Goal: Task Accomplishment & Management: Complete application form

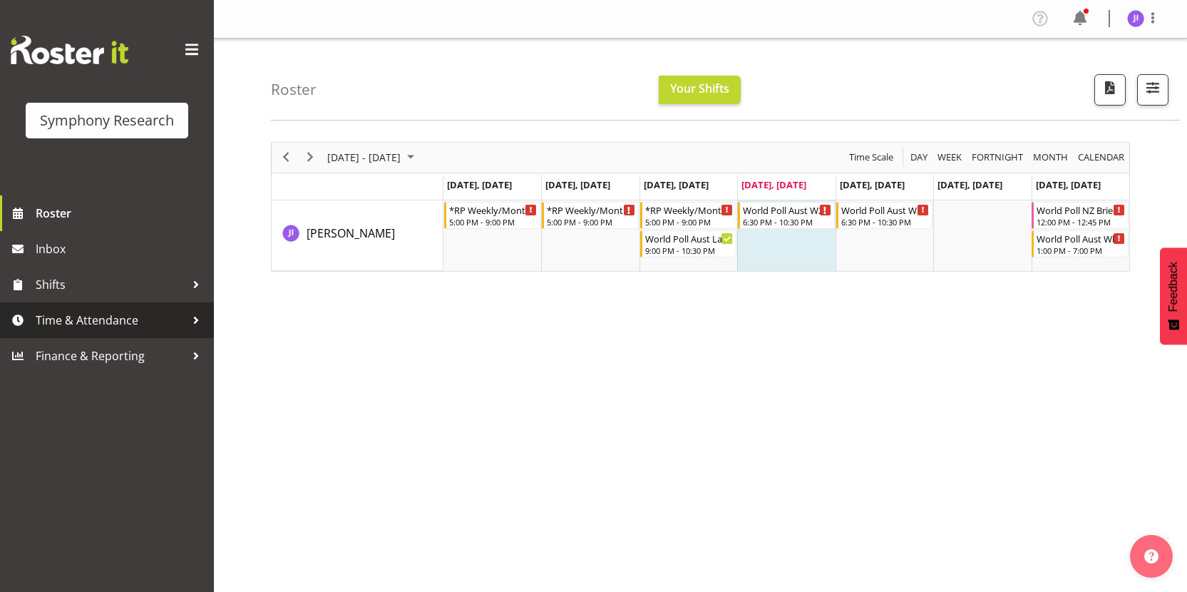
click at [165, 324] on span "Time & Attendance" at bounding box center [111, 319] width 150 height 21
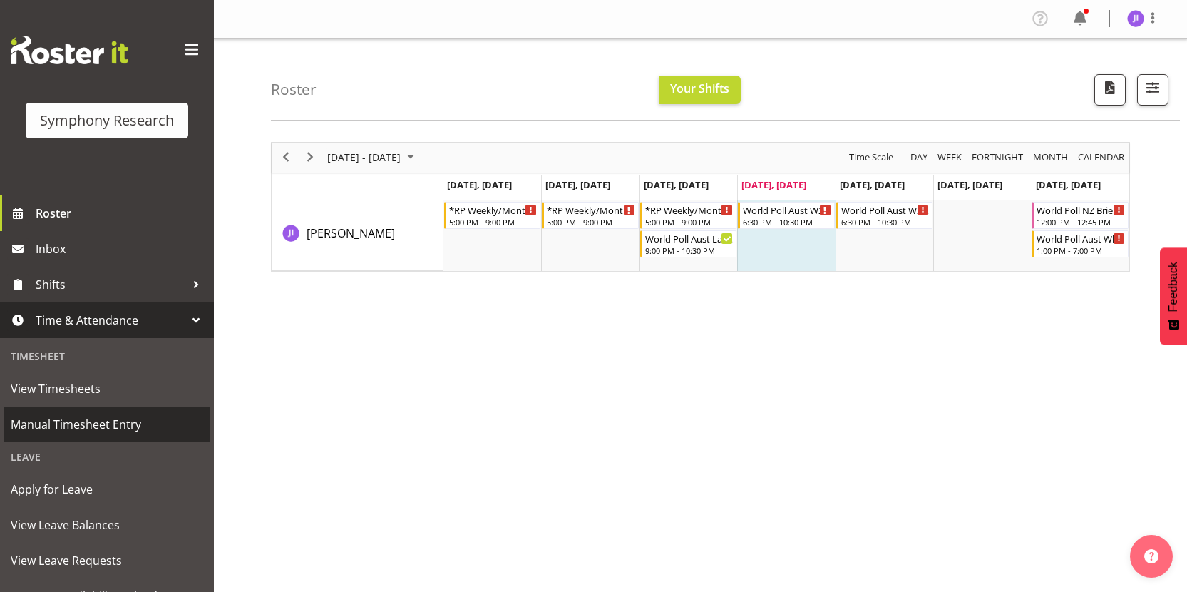
click at [111, 421] on span "Manual Timesheet Entry" at bounding box center [107, 423] width 192 height 21
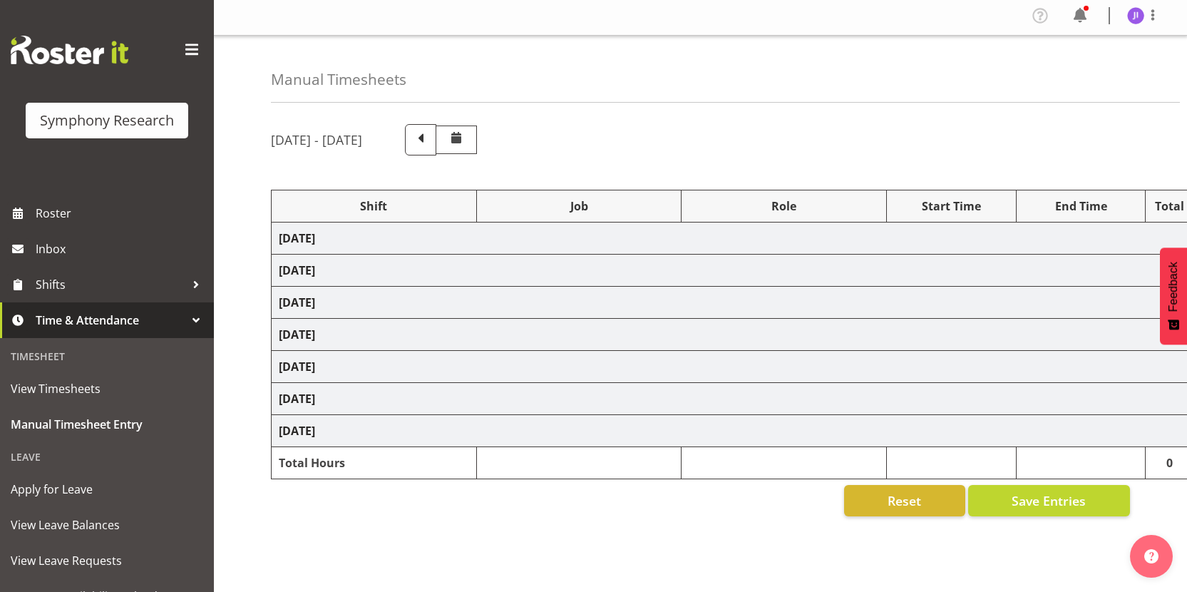
select select "48116"
select select "10458"
select select "48116"
select select "10242"
select select "48116"
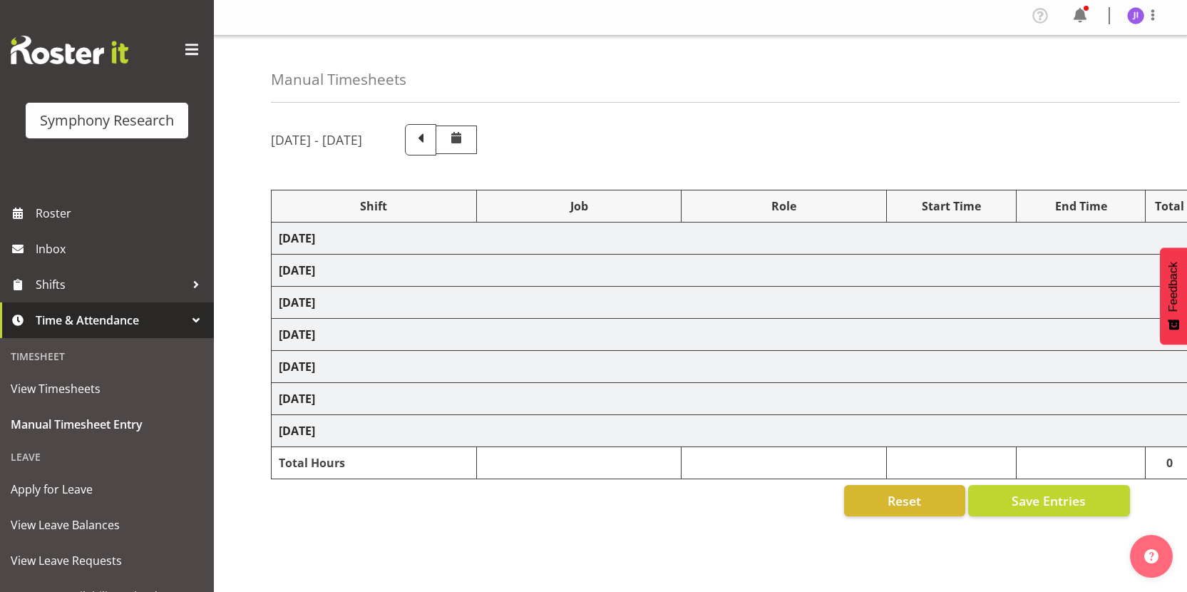
select select "10458"
select select "48116"
select select "10458"
select select "48116"
select select "10458"
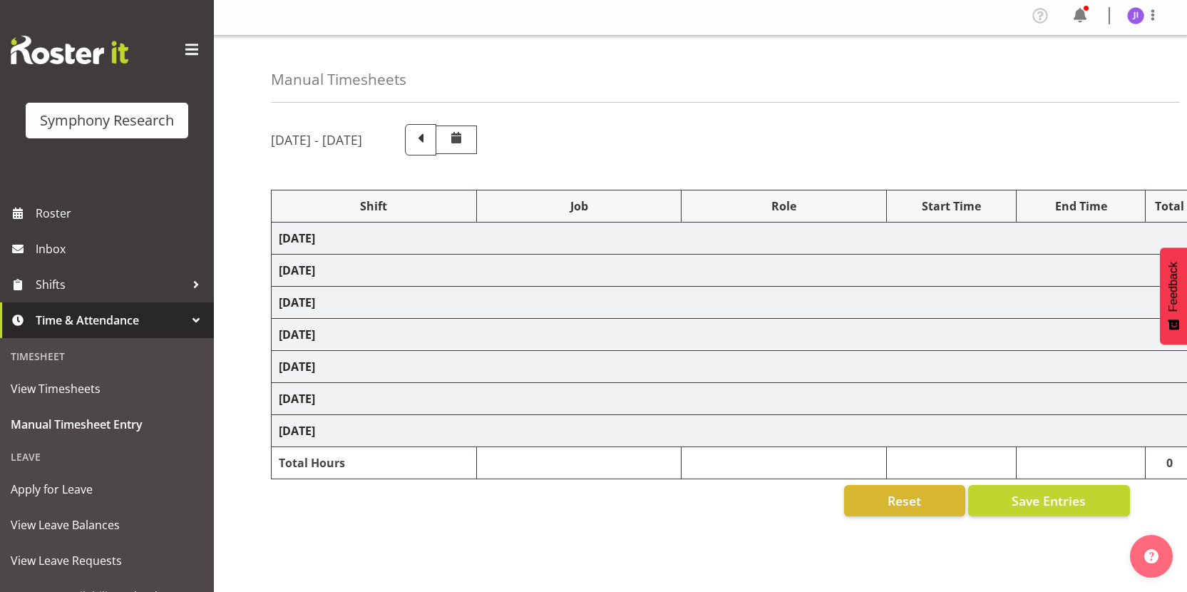
select select "48116"
select select "10499"
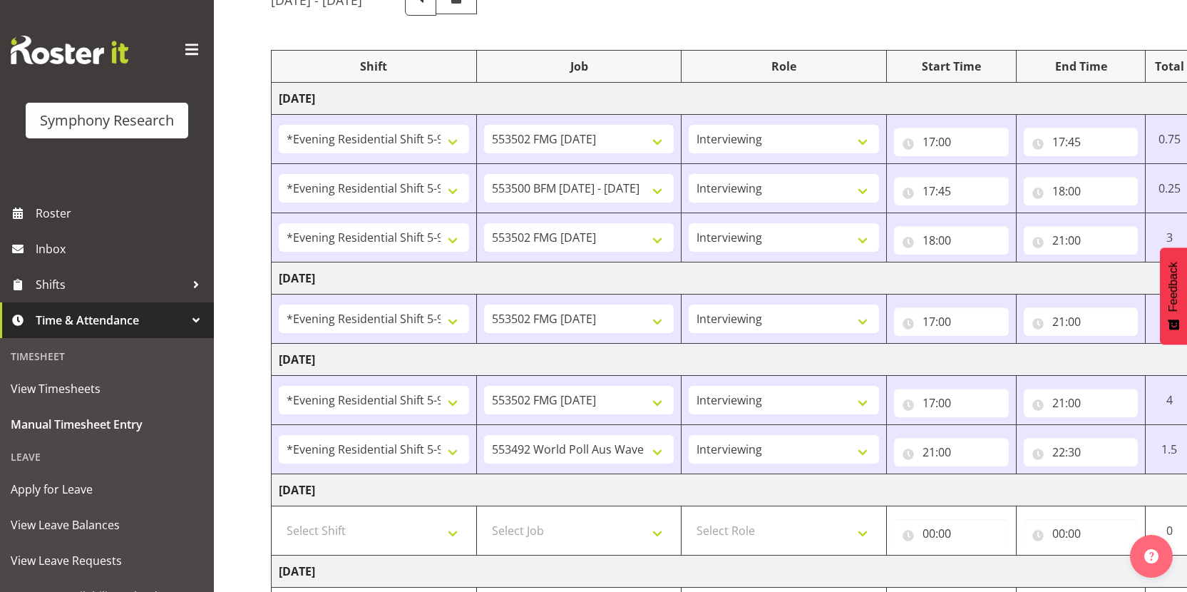
scroll to position [380, 0]
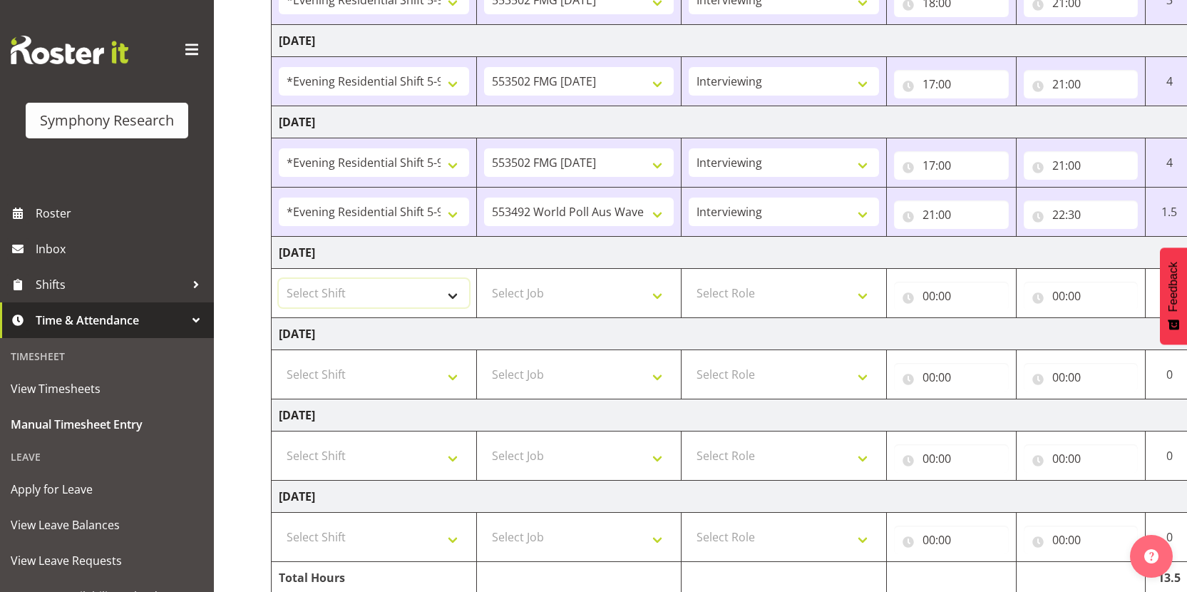
click at [423, 286] on select "Select Shift !!Project Briefing (Job to be assigned) !!Weekend Residential (Ros…" at bounding box center [374, 293] width 190 height 29
select select "48116"
click at [592, 289] on select "Select Job 550060 IF Admin 553492 World Poll Aus Wave 2 Main 2025 553500 BFM Ju…" at bounding box center [579, 293] width 190 height 29
select select "10458"
click at [751, 293] on select "Select Role Interviewing Briefing" at bounding box center [784, 293] width 190 height 29
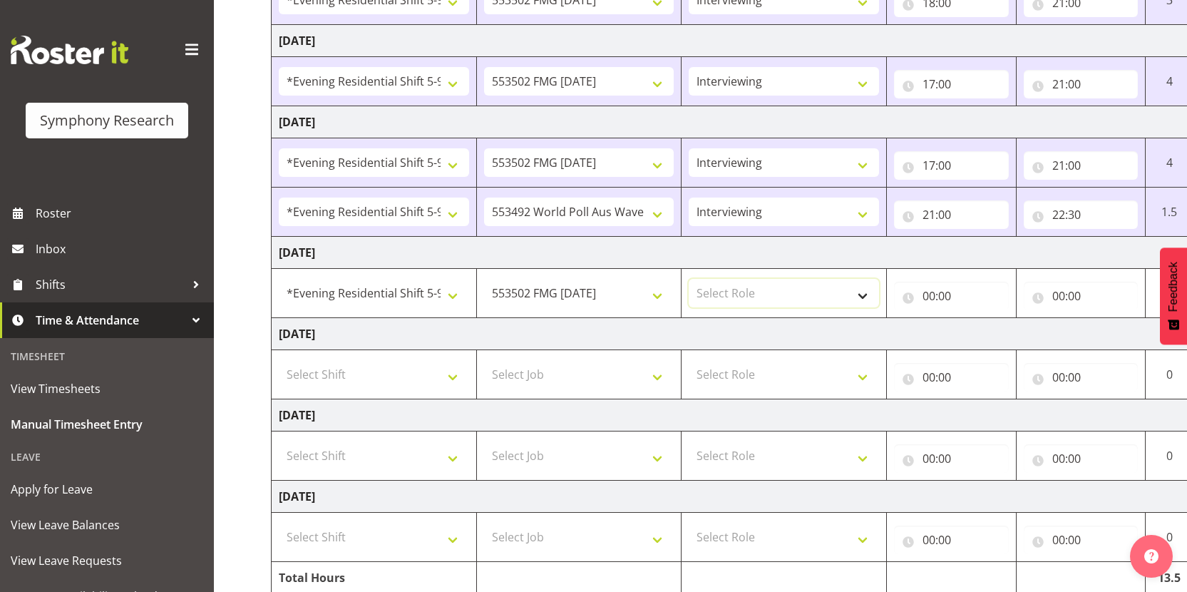
select select "47"
click at [929, 296] on input "00:00" at bounding box center [951, 296] width 115 height 29
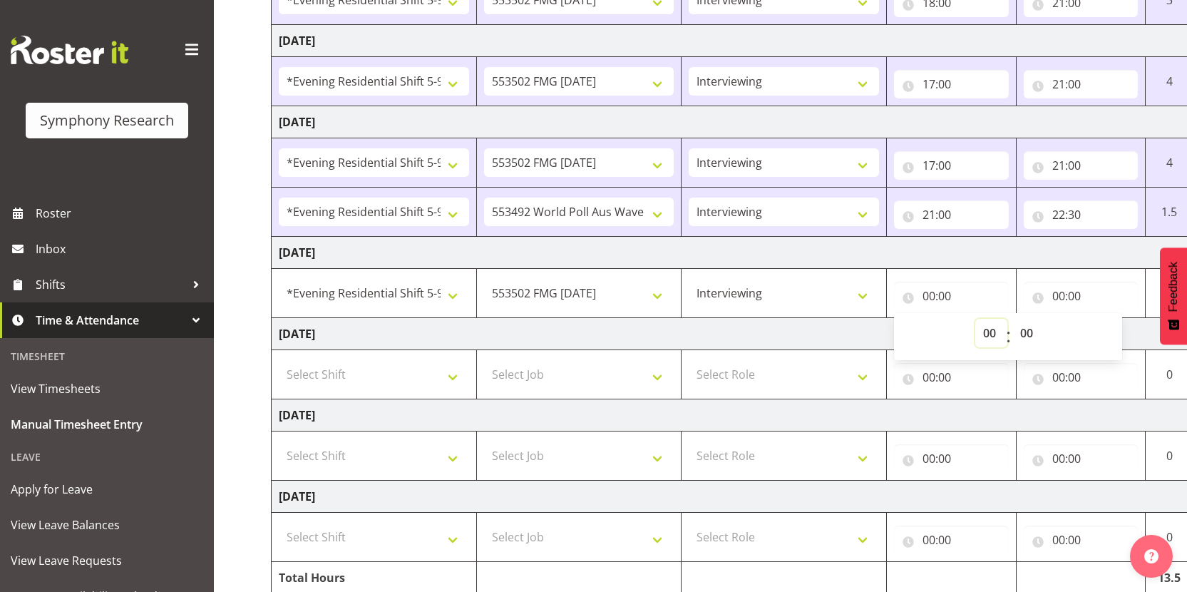
click at [979, 333] on select "00 01 02 03 04 05 06 07 08 09 10 11 12 13 14 15 16 17 18 19 20 21 22 23" at bounding box center [991, 333] width 32 height 29
select select "17"
type input "17:00"
click at [1059, 297] on input "00:00" at bounding box center [1081, 296] width 115 height 29
click at [1113, 333] on select "00 01 02 03 04 05 06 07 08 09 10 11 12 13 14 15 16 17 18 19 20 21 22 23" at bounding box center [1121, 333] width 32 height 29
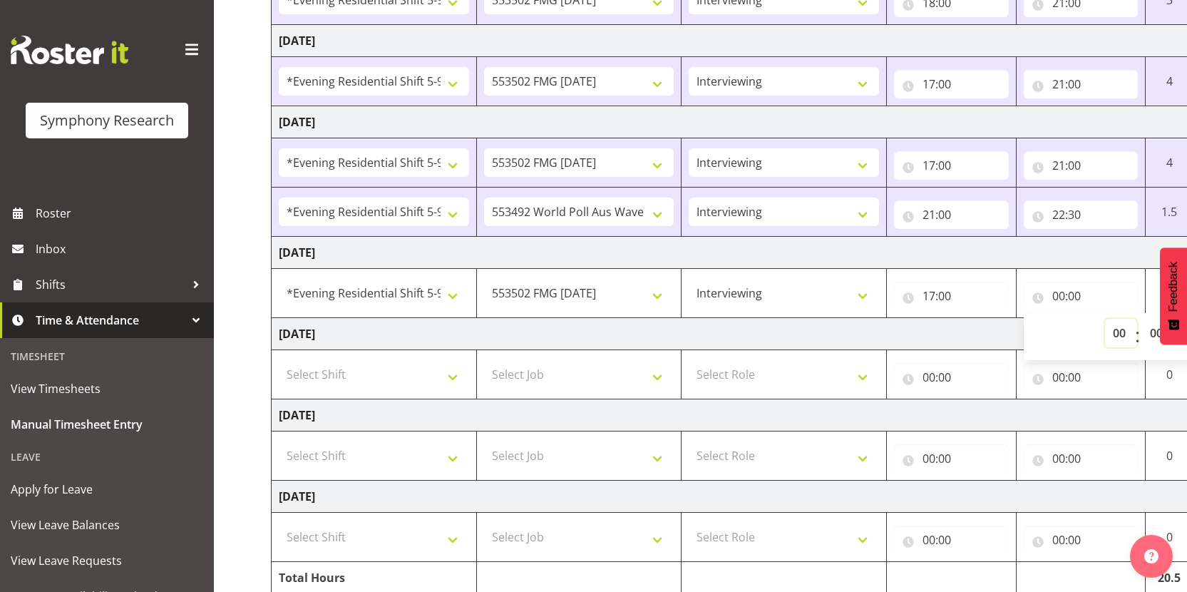
select select "22"
type input "22:00"
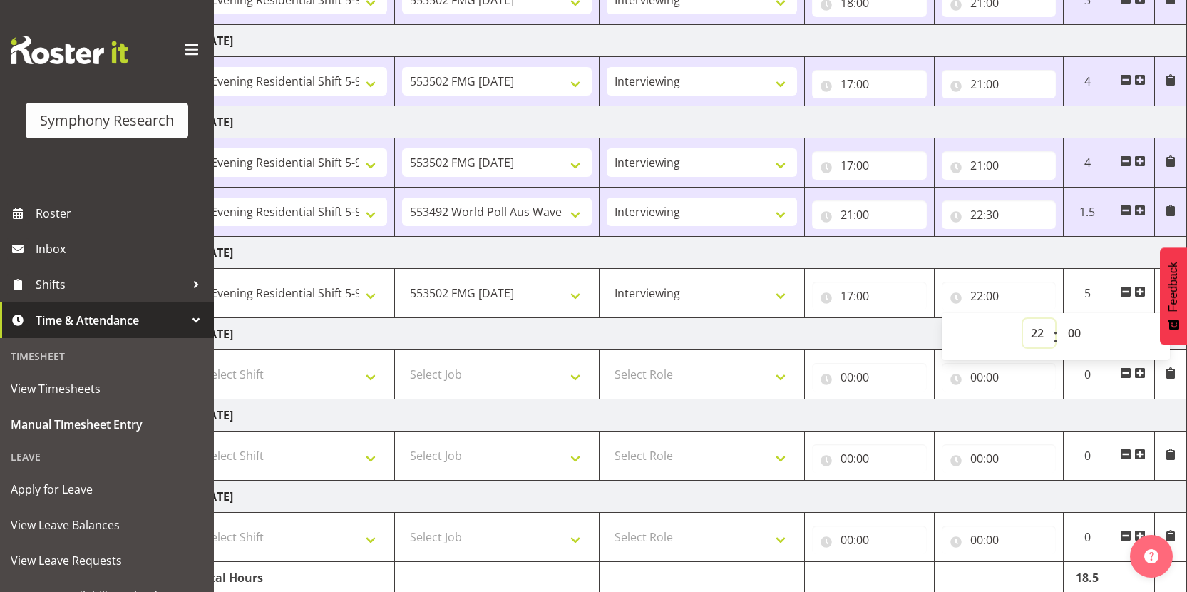
click at [1031, 331] on select "00 01 02 03 04 05 06 07 08 09 10 11 12 13 14 15 16 17 18 19 20 21 22 23" at bounding box center [1039, 333] width 32 height 29
select select "21"
type input "21:00"
click at [1141, 289] on span at bounding box center [1139, 291] width 11 height 11
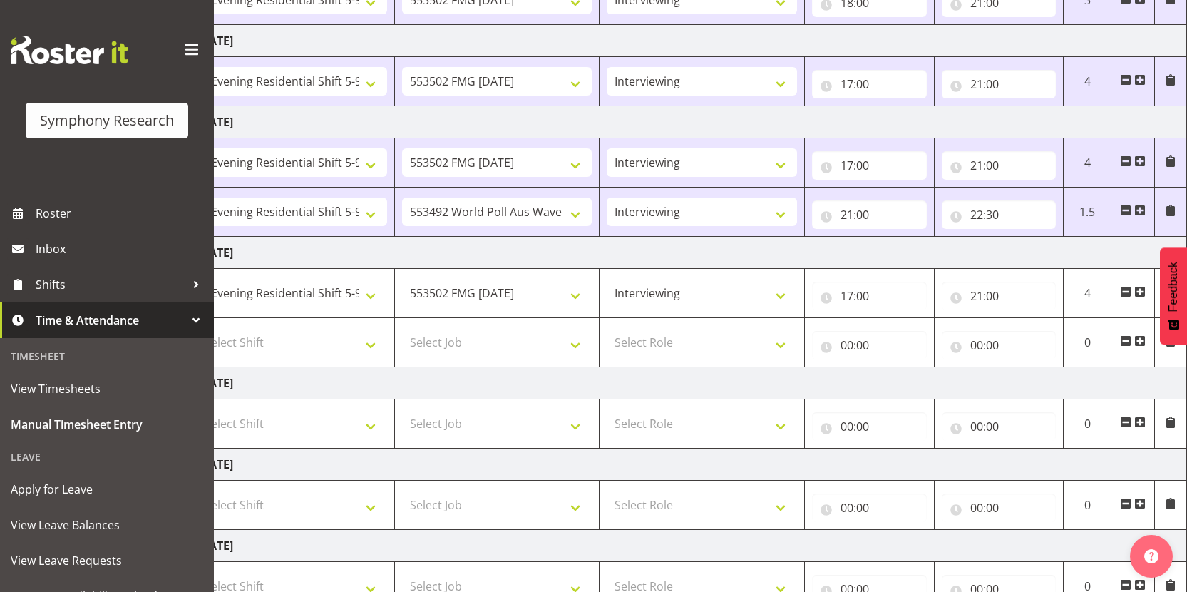
scroll to position [0, 0]
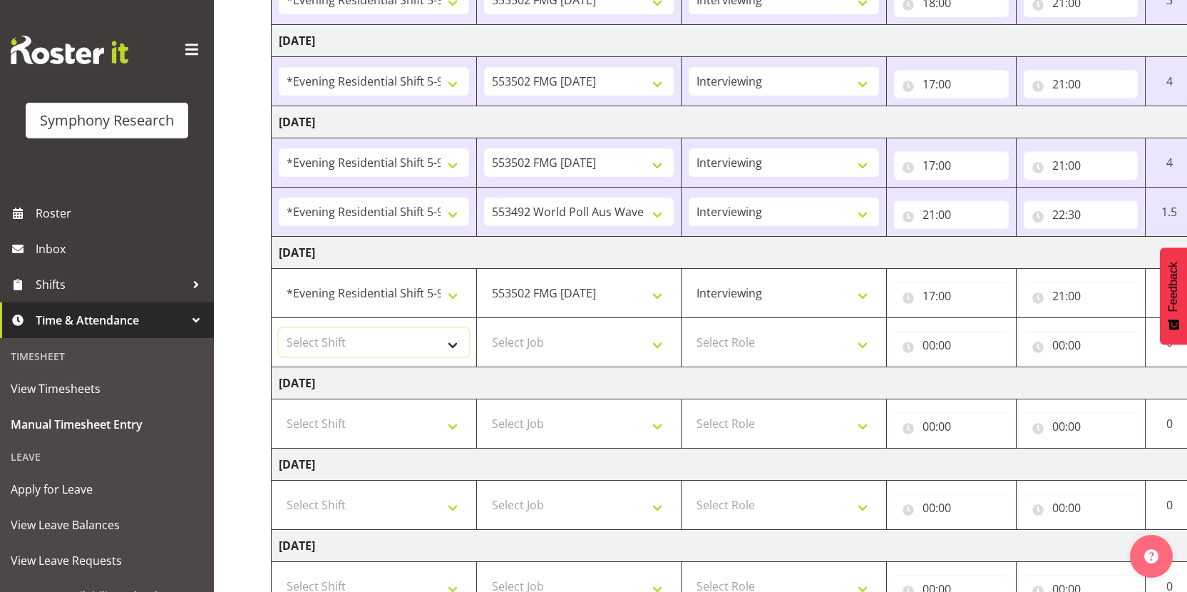
click at [403, 349] on select "Select Shift !!Project Briefing (Job to be assigned) !!Weekend Residential (Ros…" at bounding box center [374, 342] width 190 height 29
select select "48116"
click at [606, 331] on select "Select Job 550060 IF Admin 553492 World Poll Aus Wave 2 Main 2025 553500 BFM Ju…" at bounding box center [579, 342] width 190 height 29
select select "10499"
click at [783, 346] on select "Select Role Interviewing Briefing" at bounding box center [784, 342] width 190 height 29
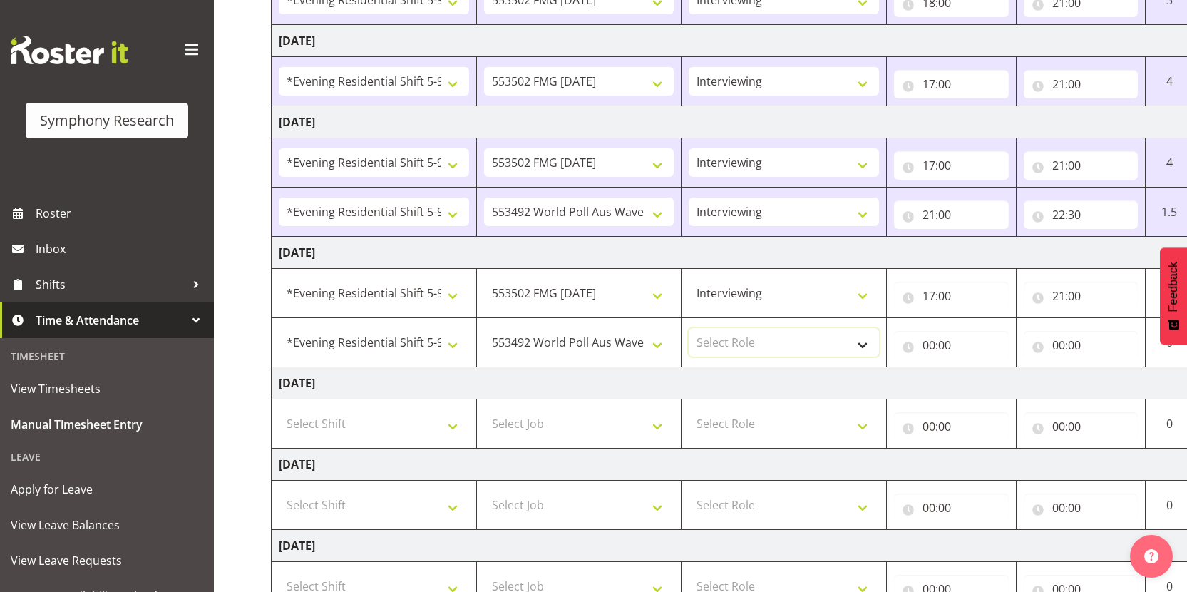
select select "47"
click at [926, 349] on input "00:00" at bounding box center [951, 345] width 115 height 29
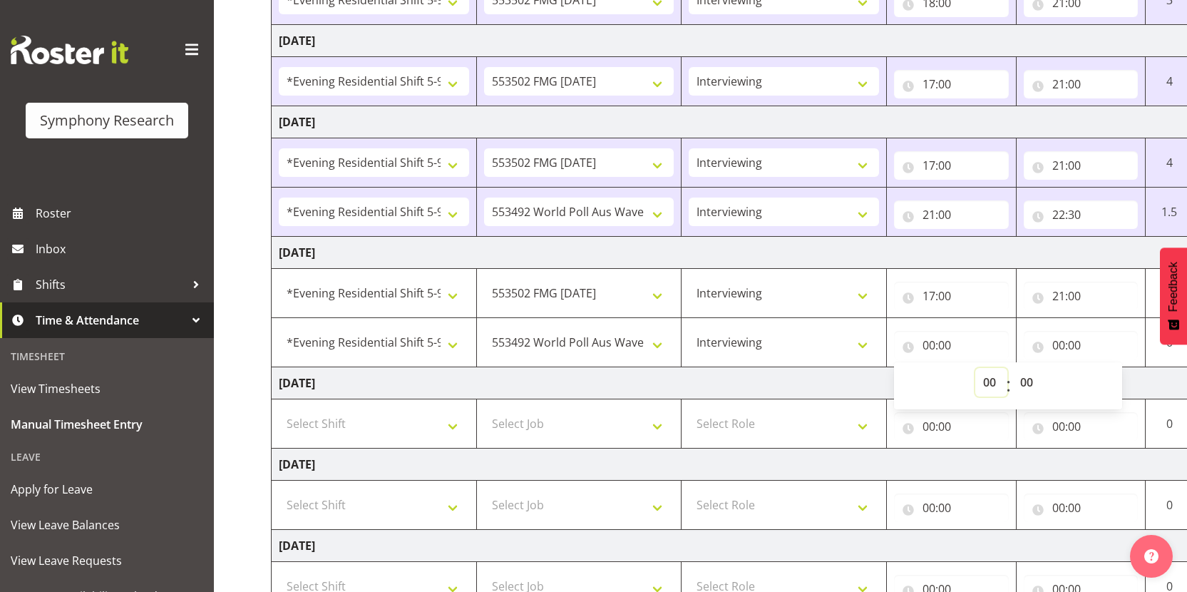
click at [992, 386] on select "00 01 02 03 04 05 06 07 08 09 10 11 12 13 14 15 16 17 18 19 20 21 22 23" at bounding box center [991, 382] width 32 height 29
click at [991, 387] on select "00 01 02 03 04 05 06 07 08 09 10 11 12 13 14 15 16 17 18 19 20 21 22 23" at bounding box center [991, 382] width 32 height 29
click at [992, 383] on select "00 01 02 03 04 05 06 07 08 09 10 11 12 13 14 15 16 17 18 19 20 21 22 23" at bounding box center [991, 382] width 32 height 29
select select "21"
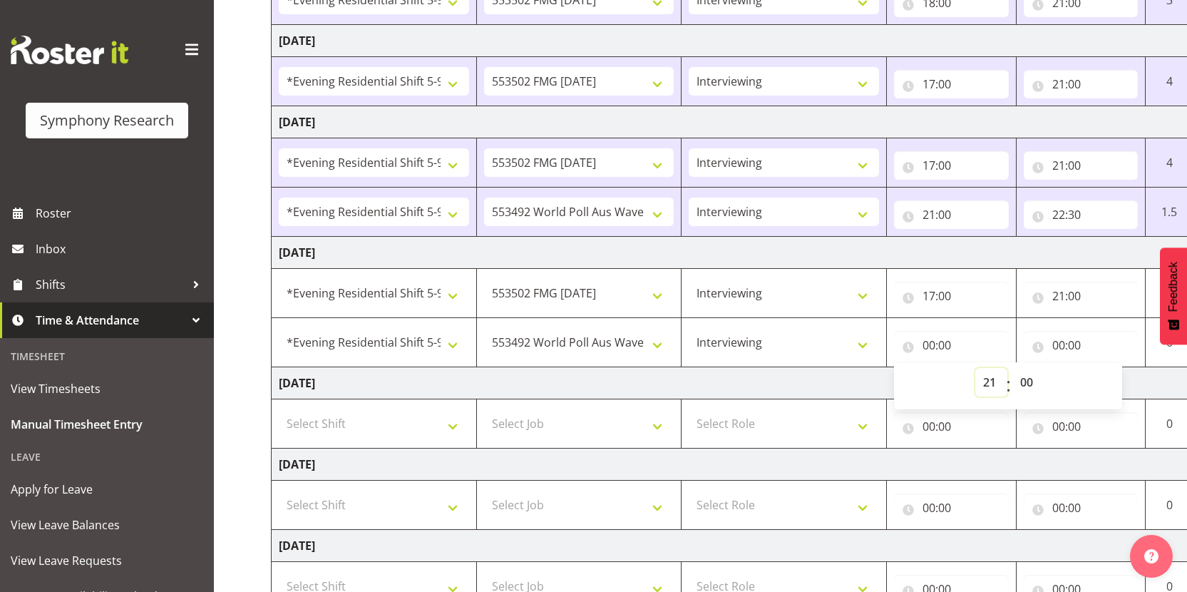
type input "21:00"
click at [1056, 342] on input "00:00" at bounding box center [1081, 345] width 115 height 29
click at [1110, 386] on select "00 01 02 03 04 05 06 07 08 09 10 11 12 13 14 15 16 17 18 19 20 21 22 23" at bounding box center [1121, 382] width 32 height 29
select select "22"
type input "22:00"
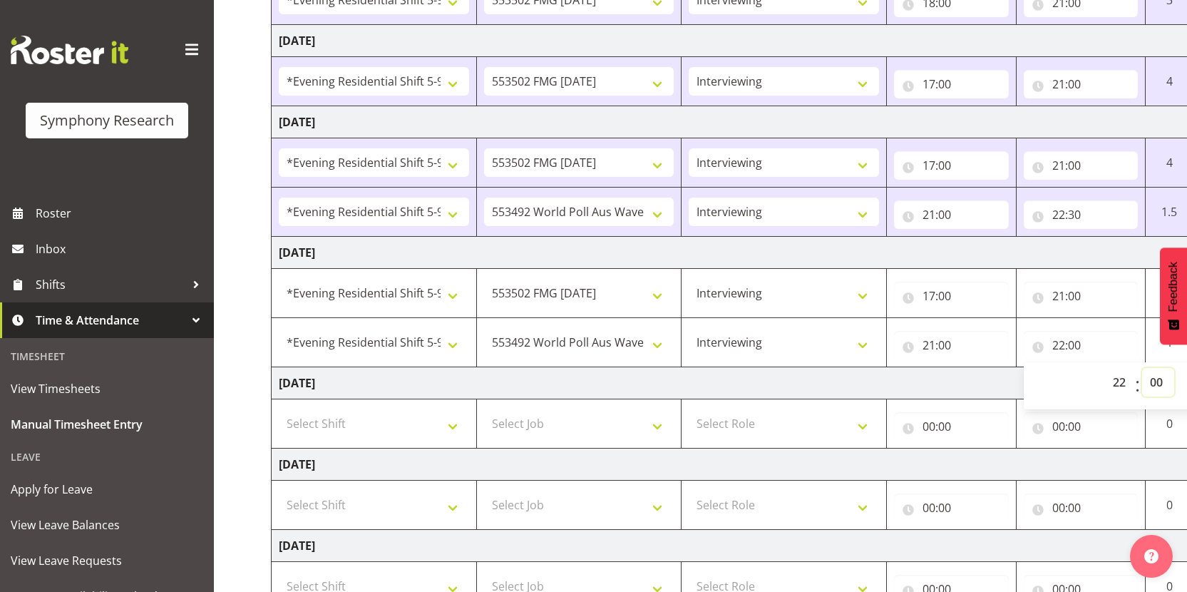
click at [1155, 384] on select "00 01 02 03 04 05 06 07 08 09 10 11 12 13 14 15 16 17 18 19 20 21 22 23 24 25 2…" at bounding box center [1158, 382] width 32 height 29
select select "30"
type input "22:30"
click at [969, 380] on td "Friday 15th August 2025" at bounding box center [770, 383] width 997 height 32
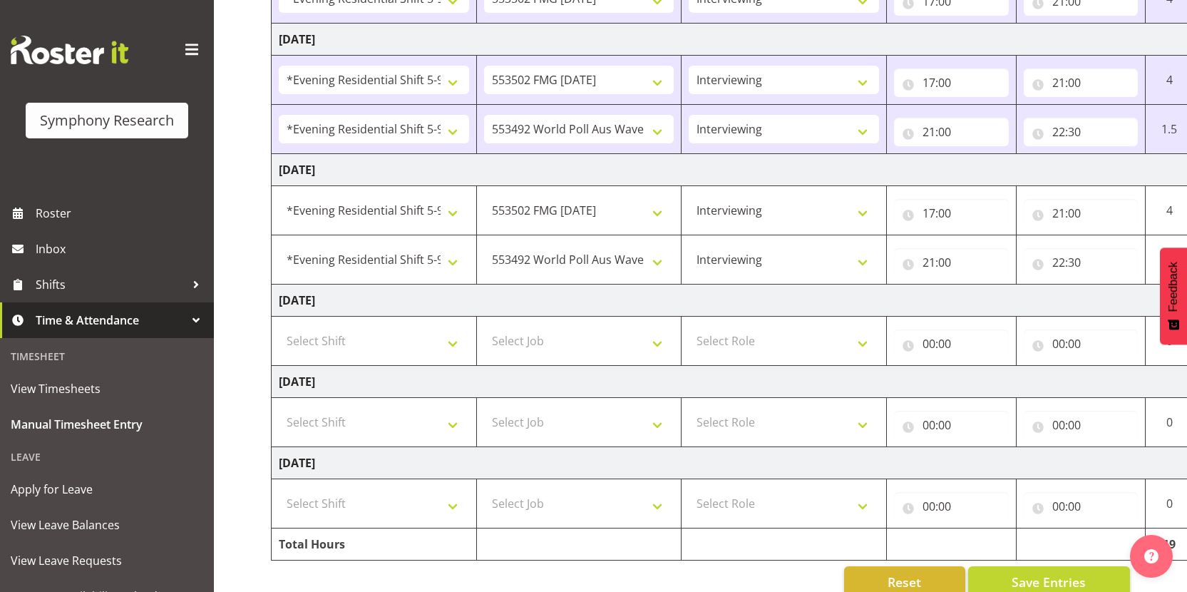
scroll to position [490, 0]
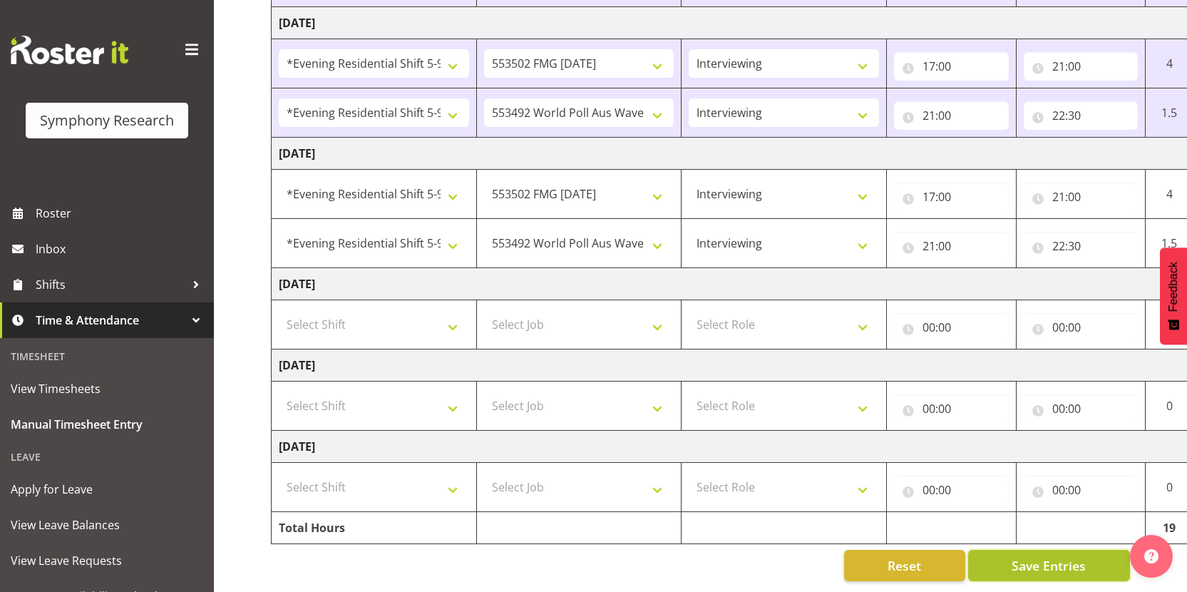
click at [1063, 556] on span "Save Entries" at bounding box center [1048, 565] width 74 height 19
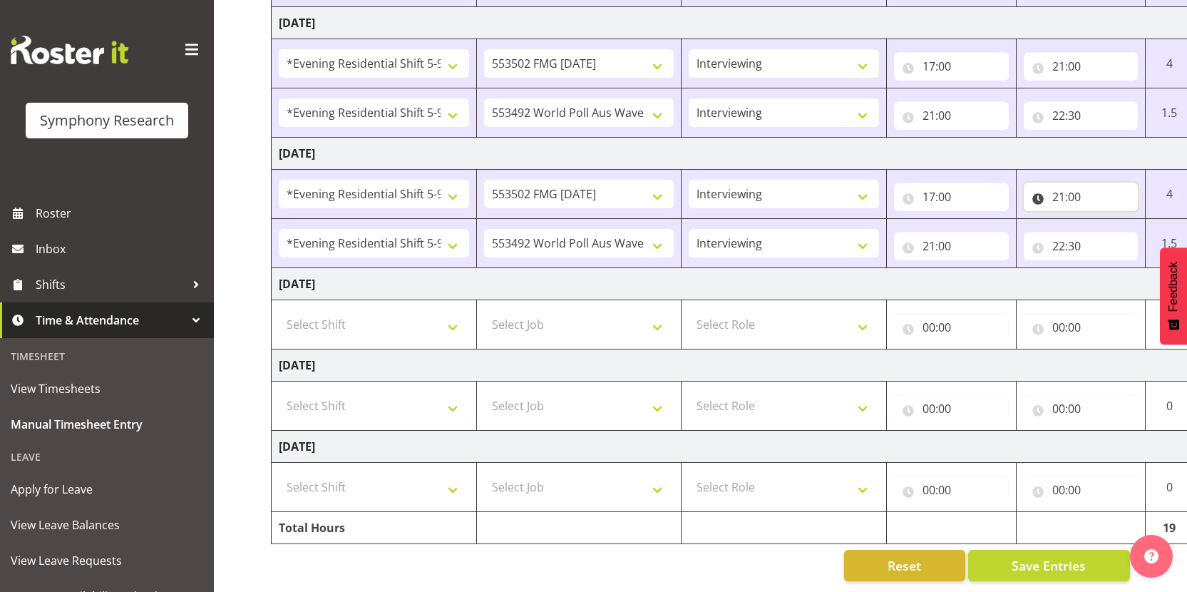
click at [1052, 186] on input "21:00" at bounding box center [1081, 196] width 115 height 29
click at [1108, 229] on select "00 01 02 03 04 05 06 07 08 09 10 11 12 13 14 15 16 17 18 19 20 21 22 23" at bounding box center [1121, 234] width 32 height 29
select select "19"
type input "19:00"
click at [930, 243] on input "21:00" at bounding box center [951, 246] width 115 height 29
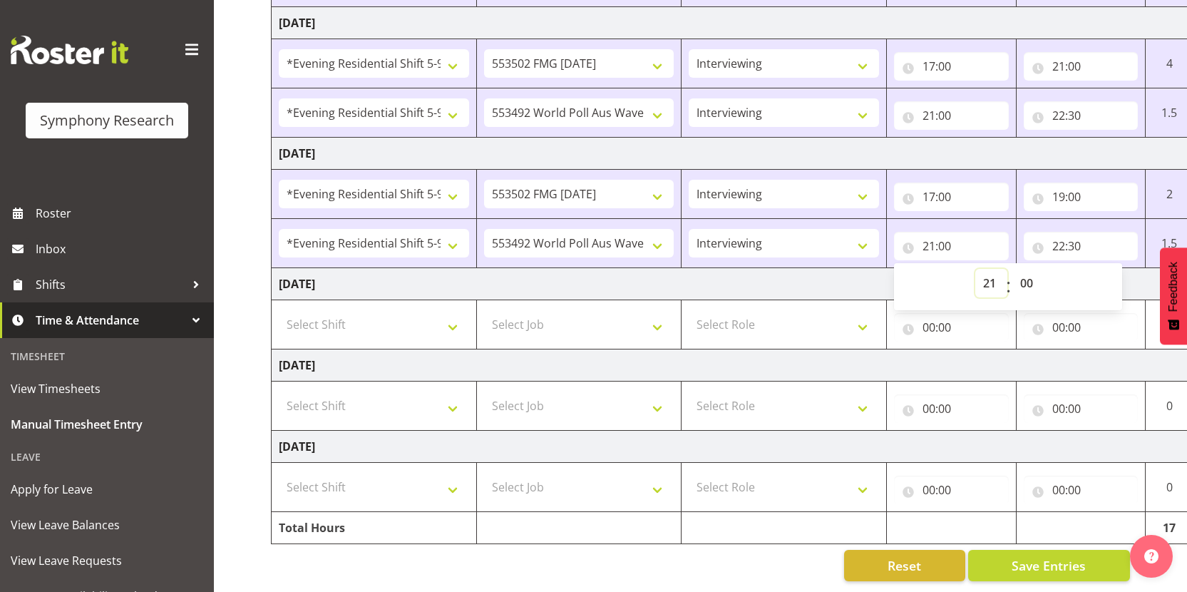
click at [984, 277] on select "00 01 02 03 04 05 06 07 08 09 10 11 12 13 14 15 16 17 18 19 20 21 22 23" at bounding box center [991, 283] width 32 height 29
select select "19"
type input "19:00"
click at [1050, 562] on span "Save Entries" at bounding box center [1048, 565] width 74 height 19
